Goal: Task Accomplishment & Management: Use online tool/utility

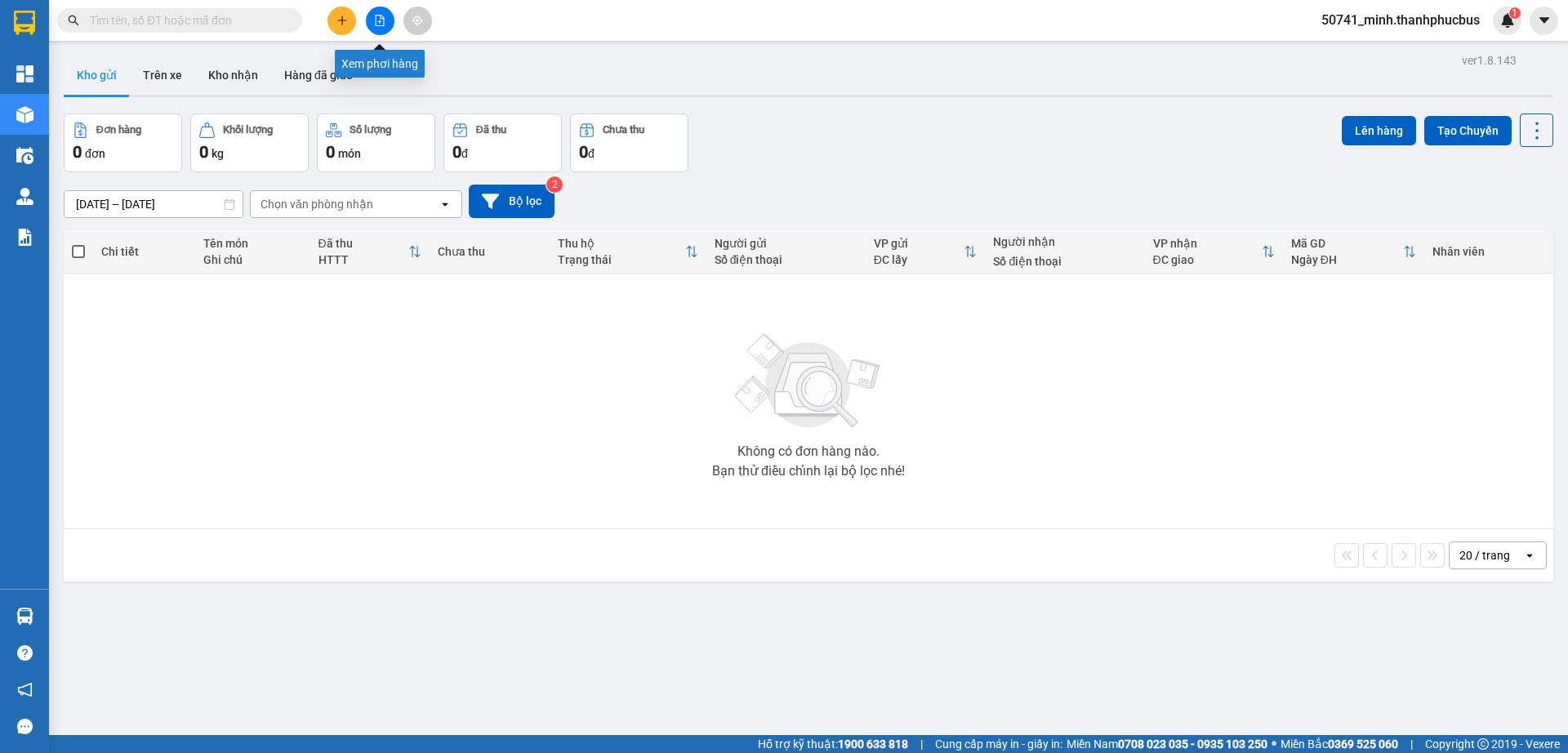
click at [382, 23] on icon "file-add" at bounding box center [379, 20] width 11 height 11
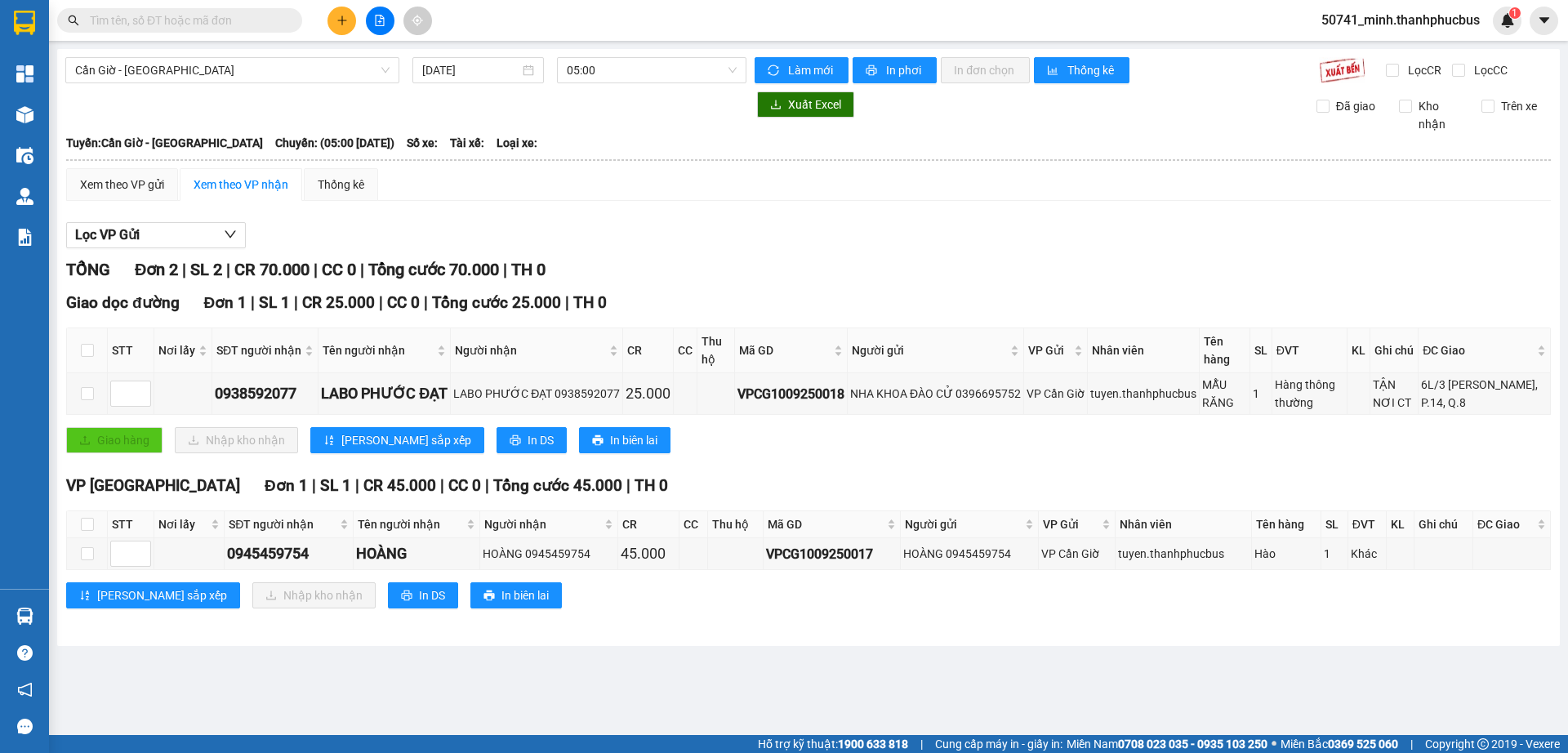
click at [475, 73] on input "[DATE]" at bounding box center [471, 70] width 98 height 18
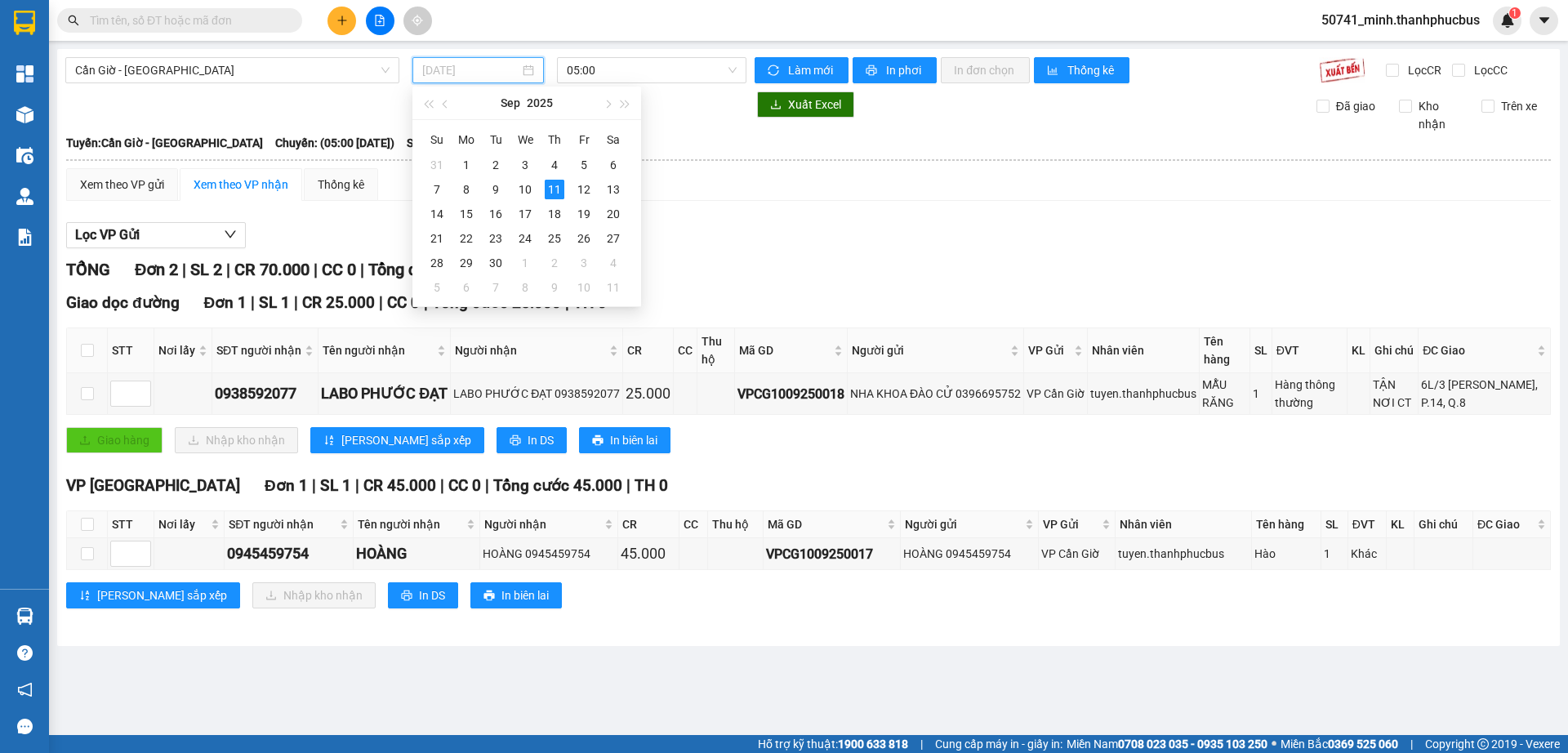
click at [469, 188] on div "8" at bounding box center [466, 189] width 20 height 20
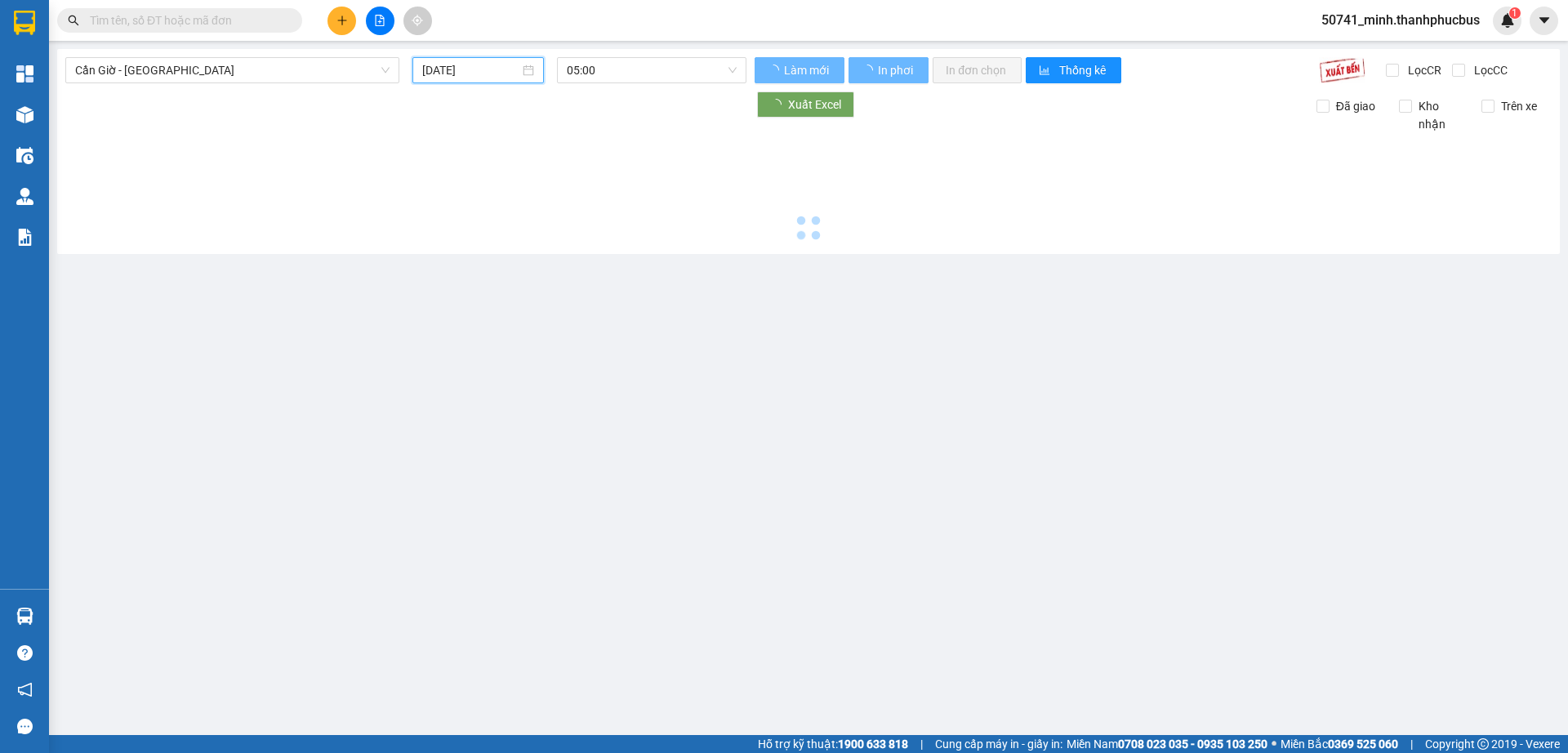
type input "[DATE]"
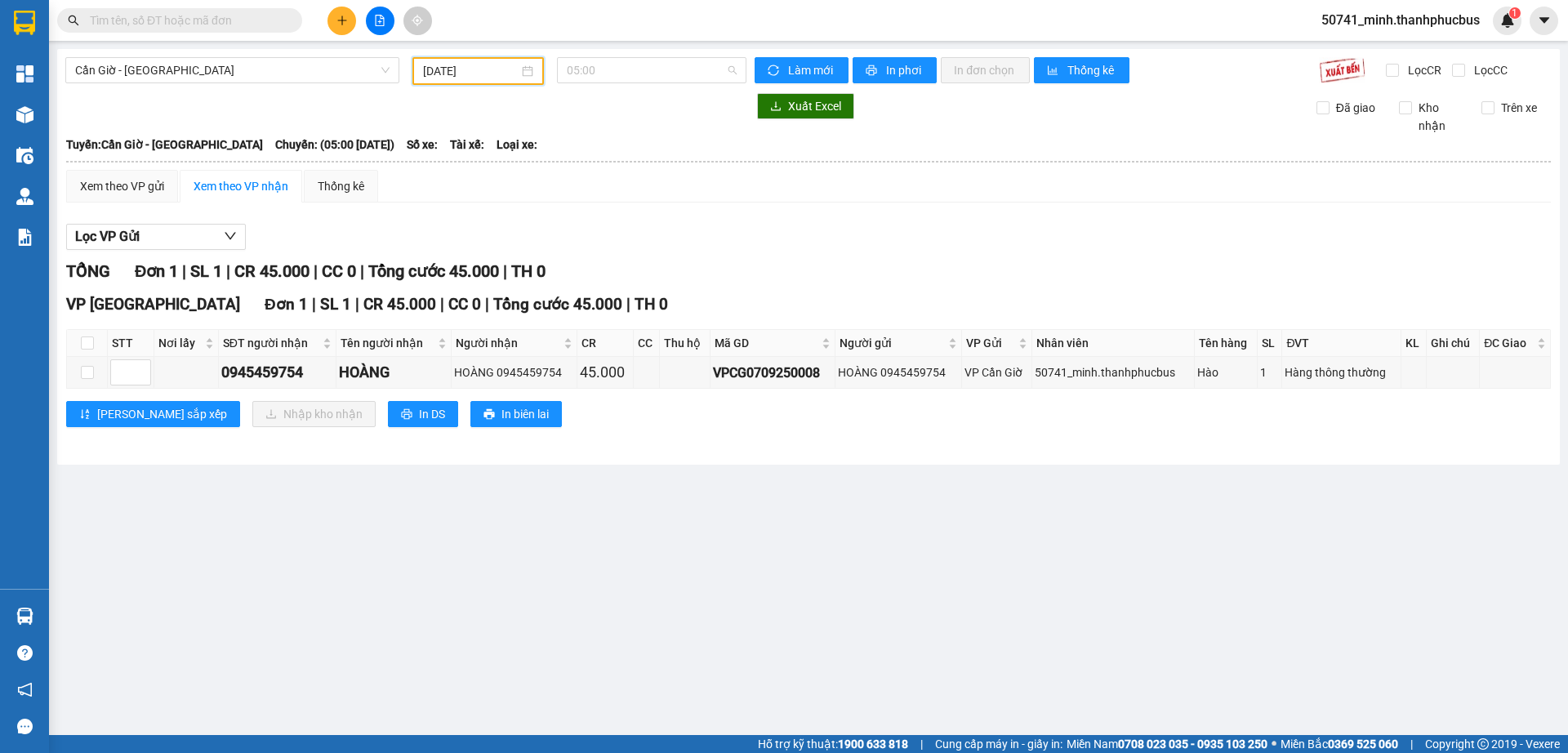
click at [639, 80] on span "05:00" at bounding box center [652, 70] width 170 height 25
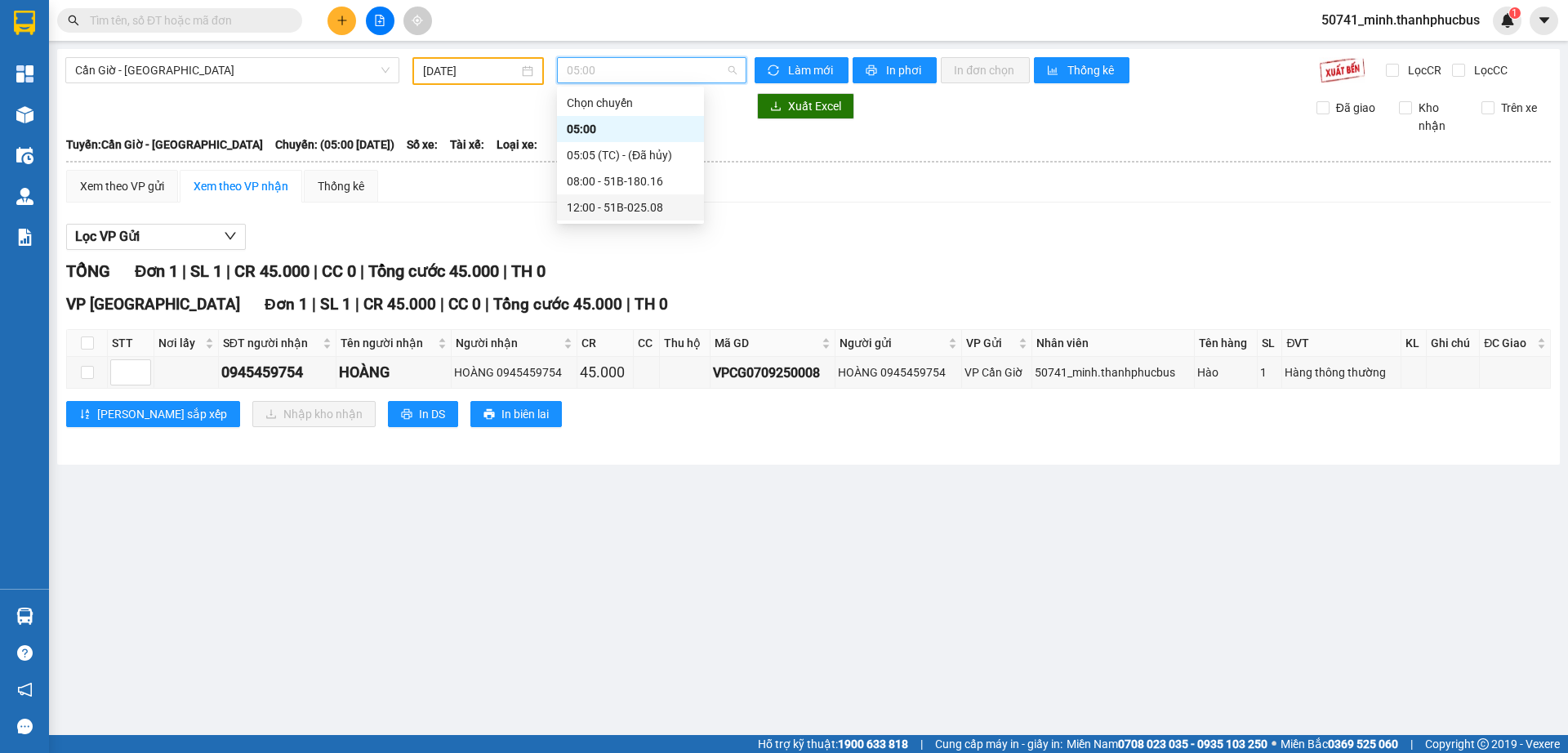
click at [585, 206] on div "12:00 - 51B-025.08" at bounding box center [630, 207] width 128 height 18
